Goal: Book appointment/travel/reservation

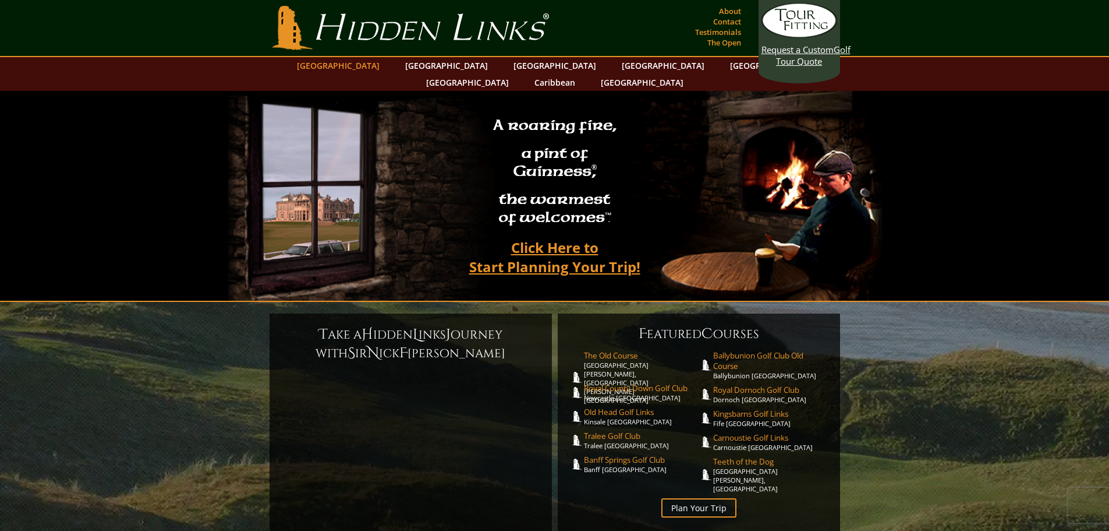
click at [374, 69] on link "[GEOGRAPHIC_DATA]" at bounding box center [338, 65] width 94 height 17
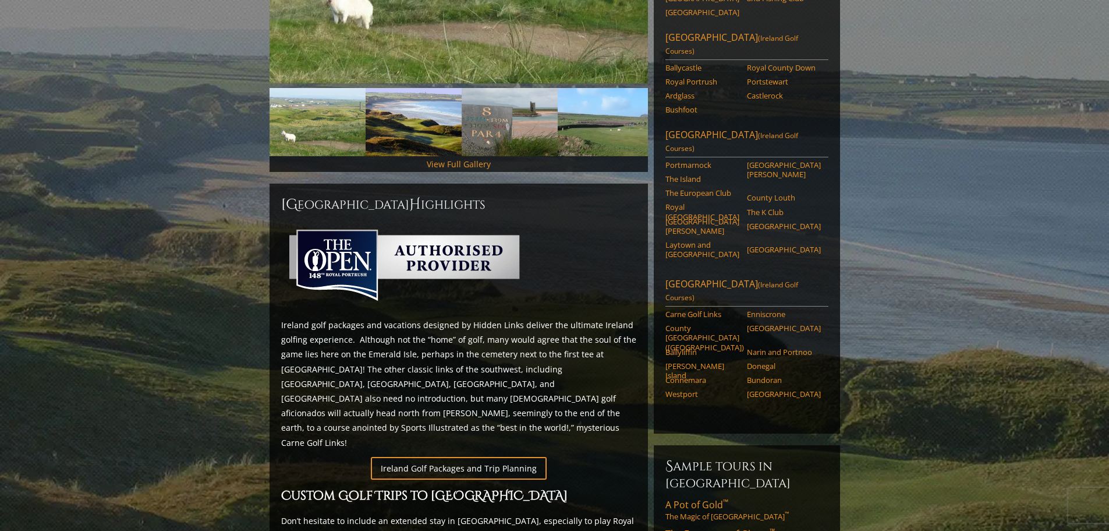
scroll to position [291, 0]
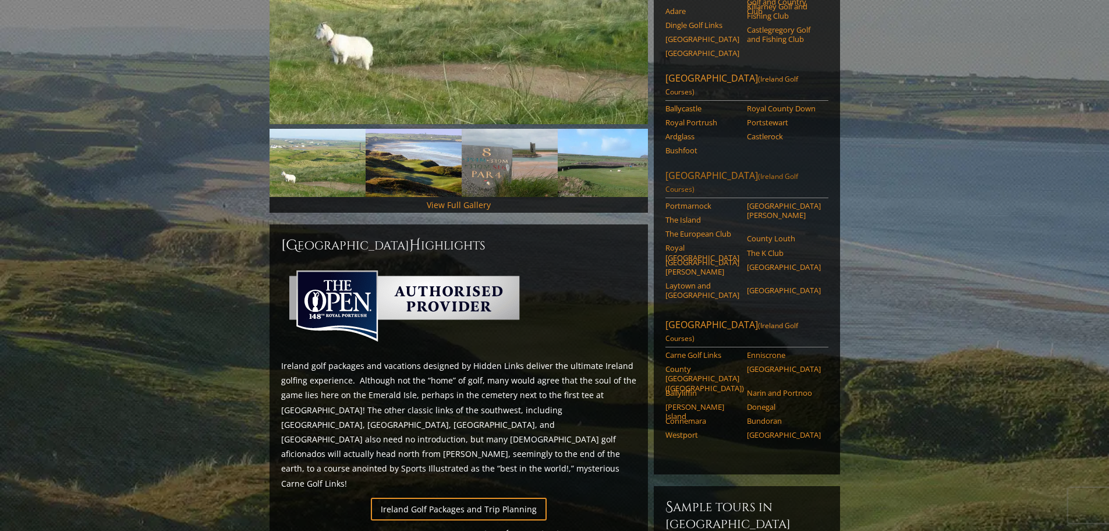
click at [735, 171] on span "(Ireland Golf Courses)" at bounding box center [732, 182] width 133 height 23
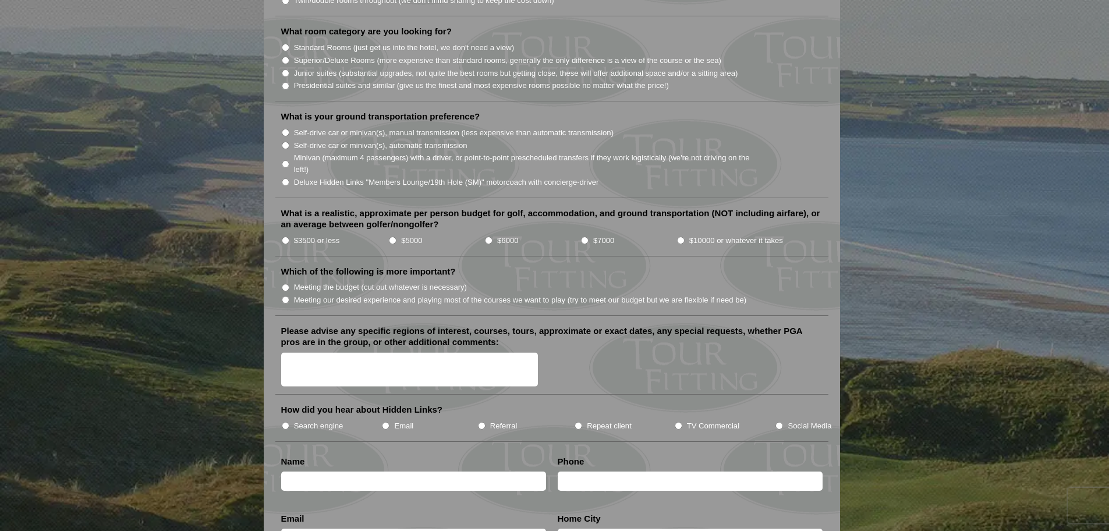
scroll to position [1165, 0]
